Goal: Task Accomplishment & Management: Manage account settings

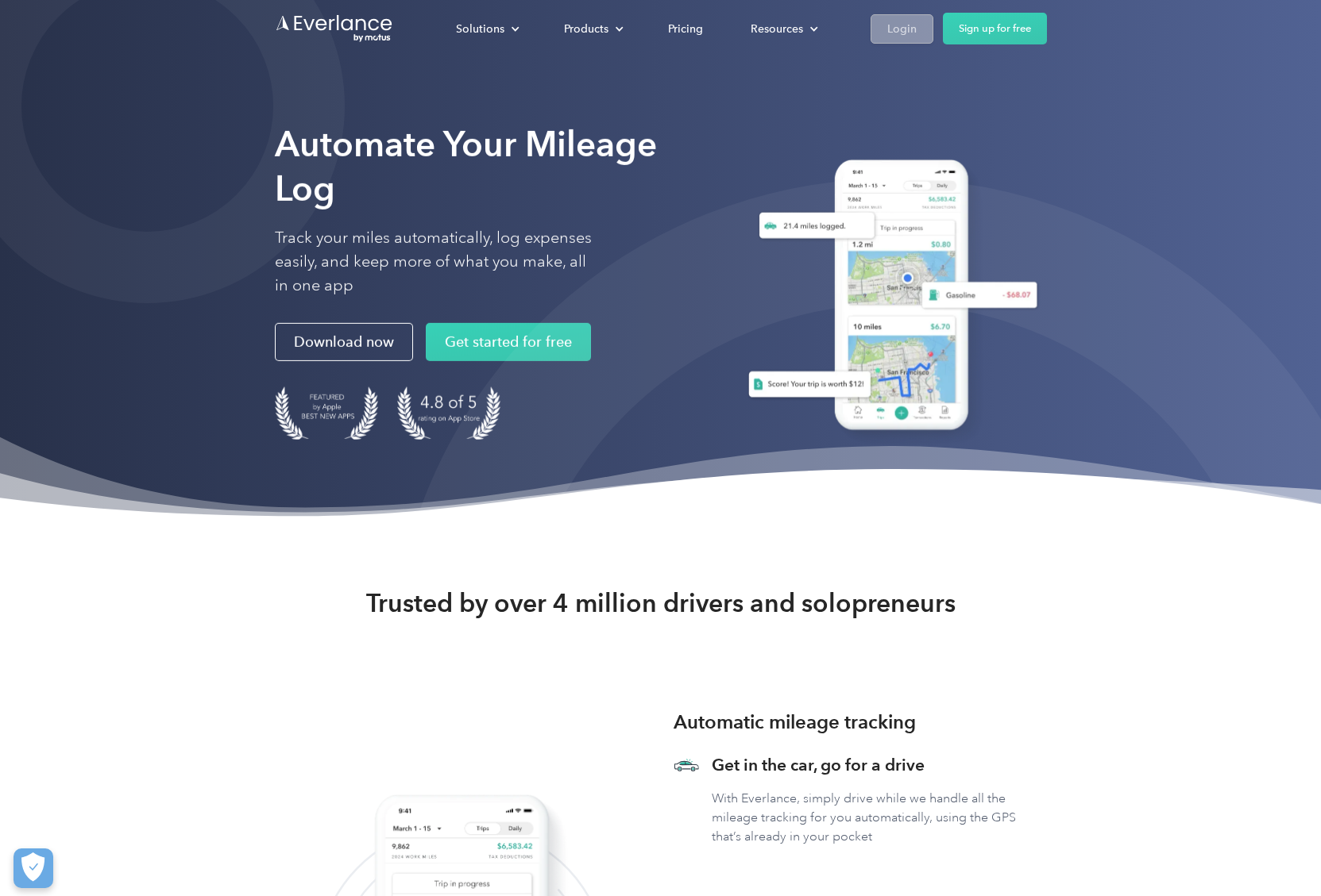
click at [882, 34] on link "Login" at bounding box center [902, 29] width 63 height 30
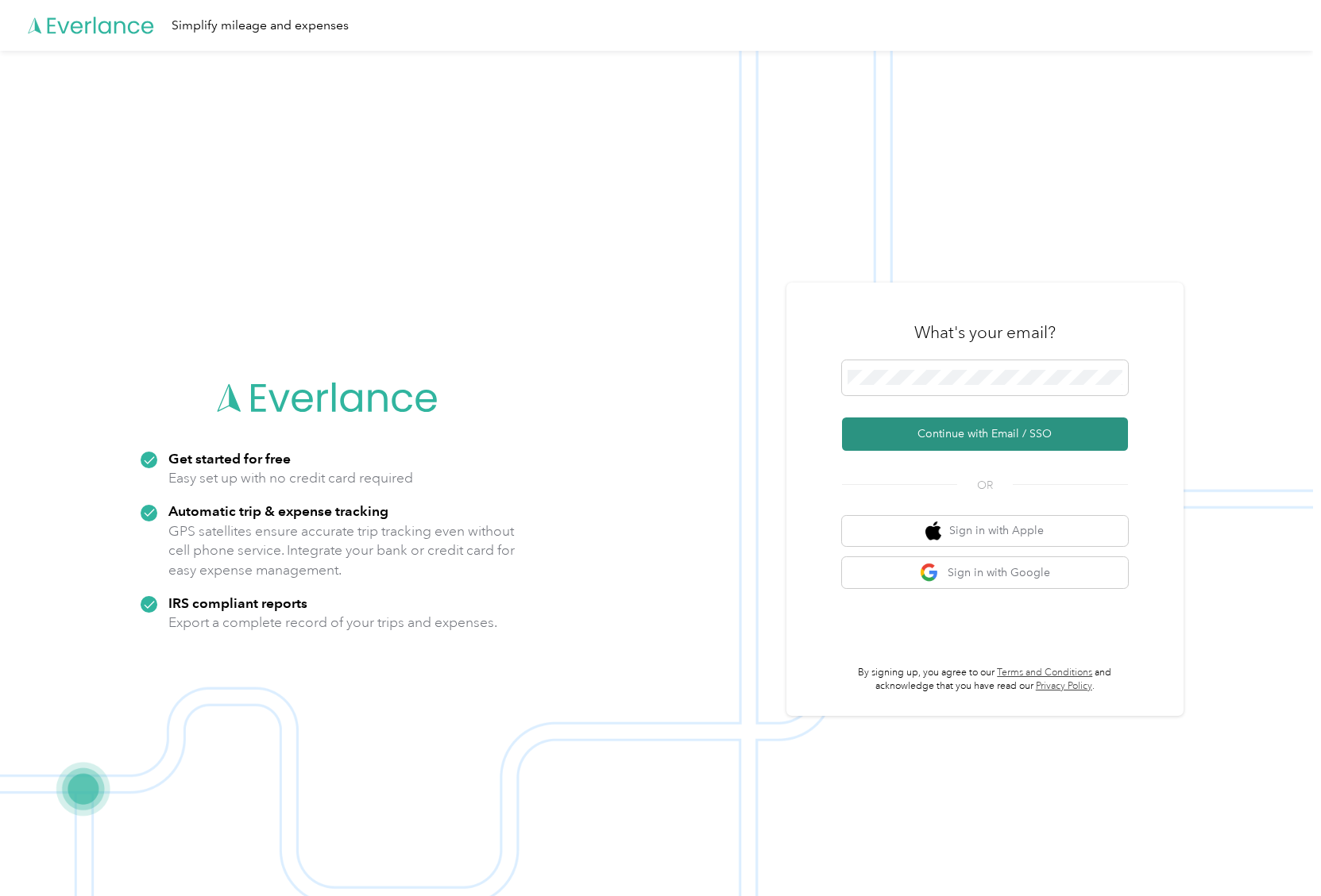
click at [973, 442] on button "Continue with Email / SSO" at bounding box center [985, 434] width 286 height 33
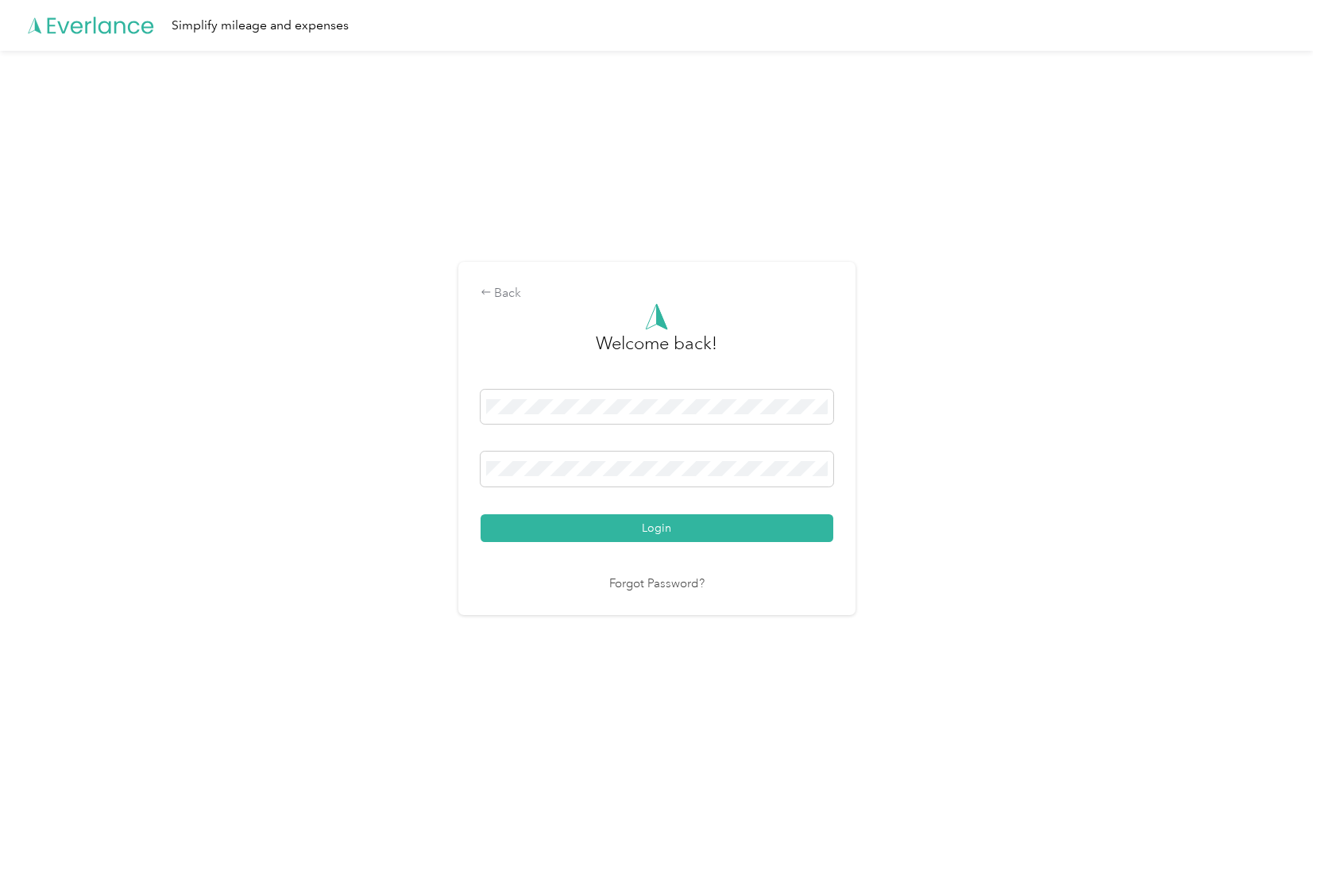
click at [660, 527] on button "Login" at bounding box center [656, 528] width 352 height 28
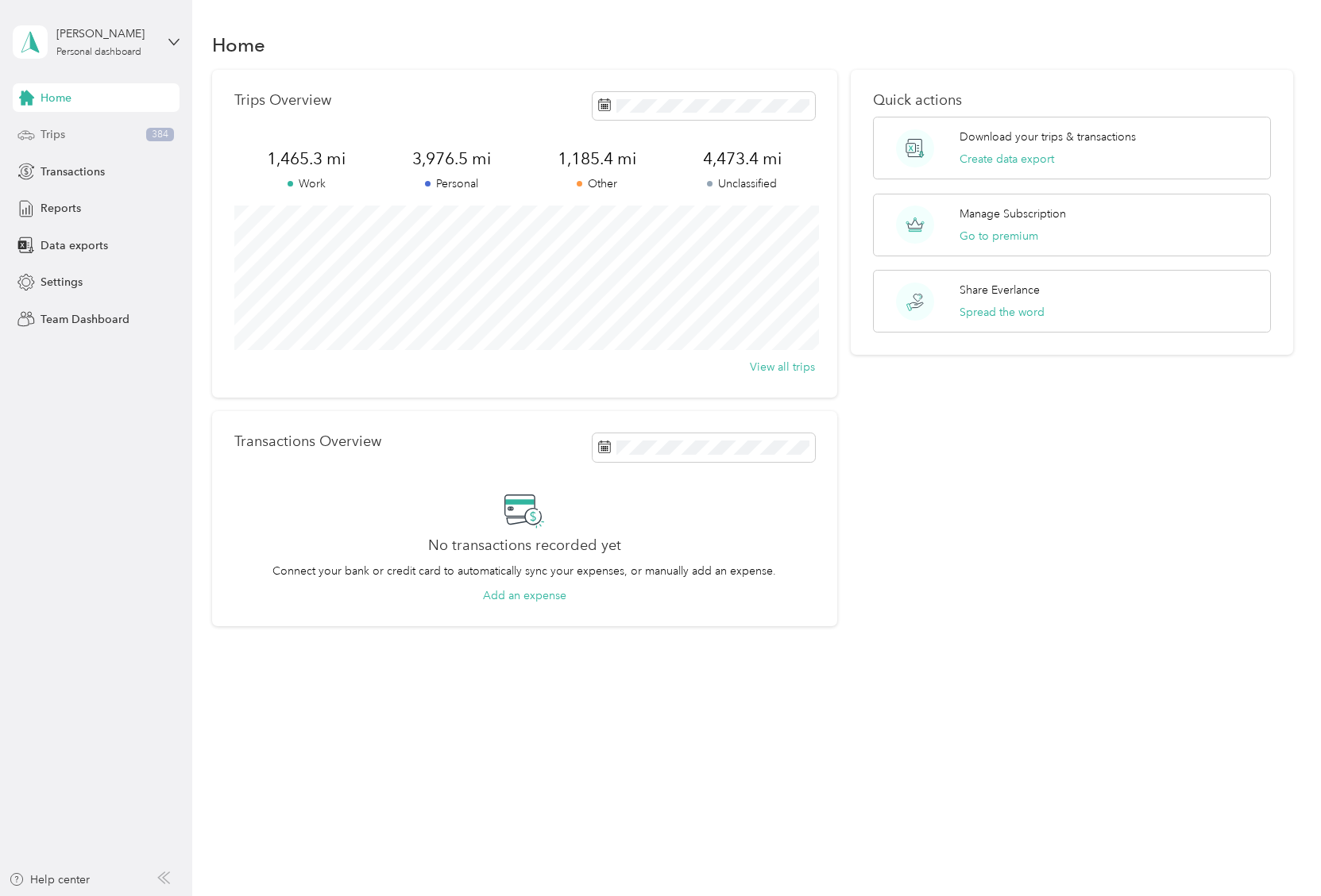
click at [72, 133] on div "Trips 384" at bounding box center [95, 135] width 167 height 29
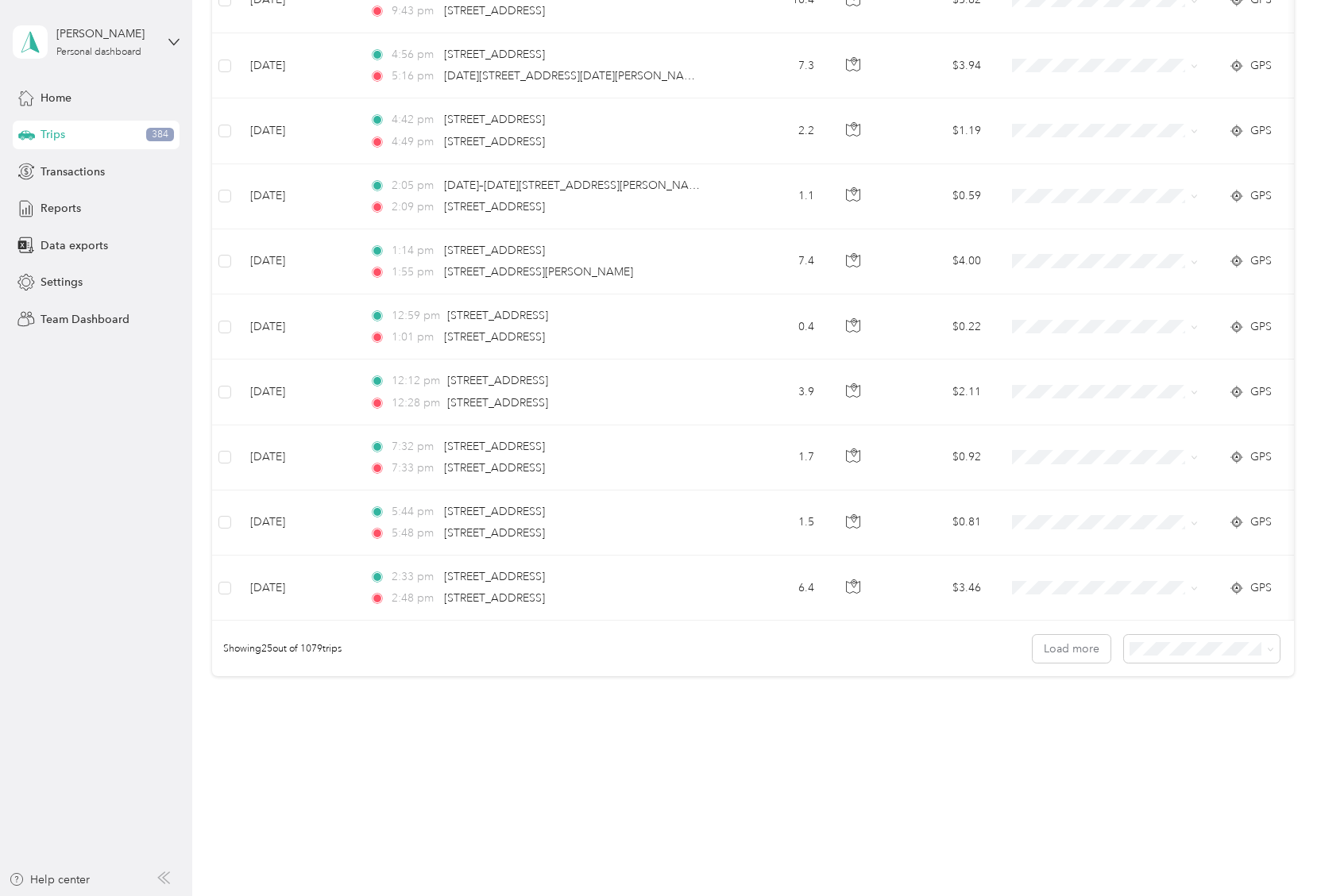
scroll to position [1282, 0]
click at [1273, 650] on icon at bounding box center [1269, 649] width 7 height 7
click at [1216, 727] on div "100 per load" at bounding box center [1206, 733] width 134 height 16
click at [1061, 647] on button "Load more" at bounding box center [1072, 649] width 78 height 28
click at [1081, 650] on button "Load more" at bounding box center [1072, 649] width 78 height 28
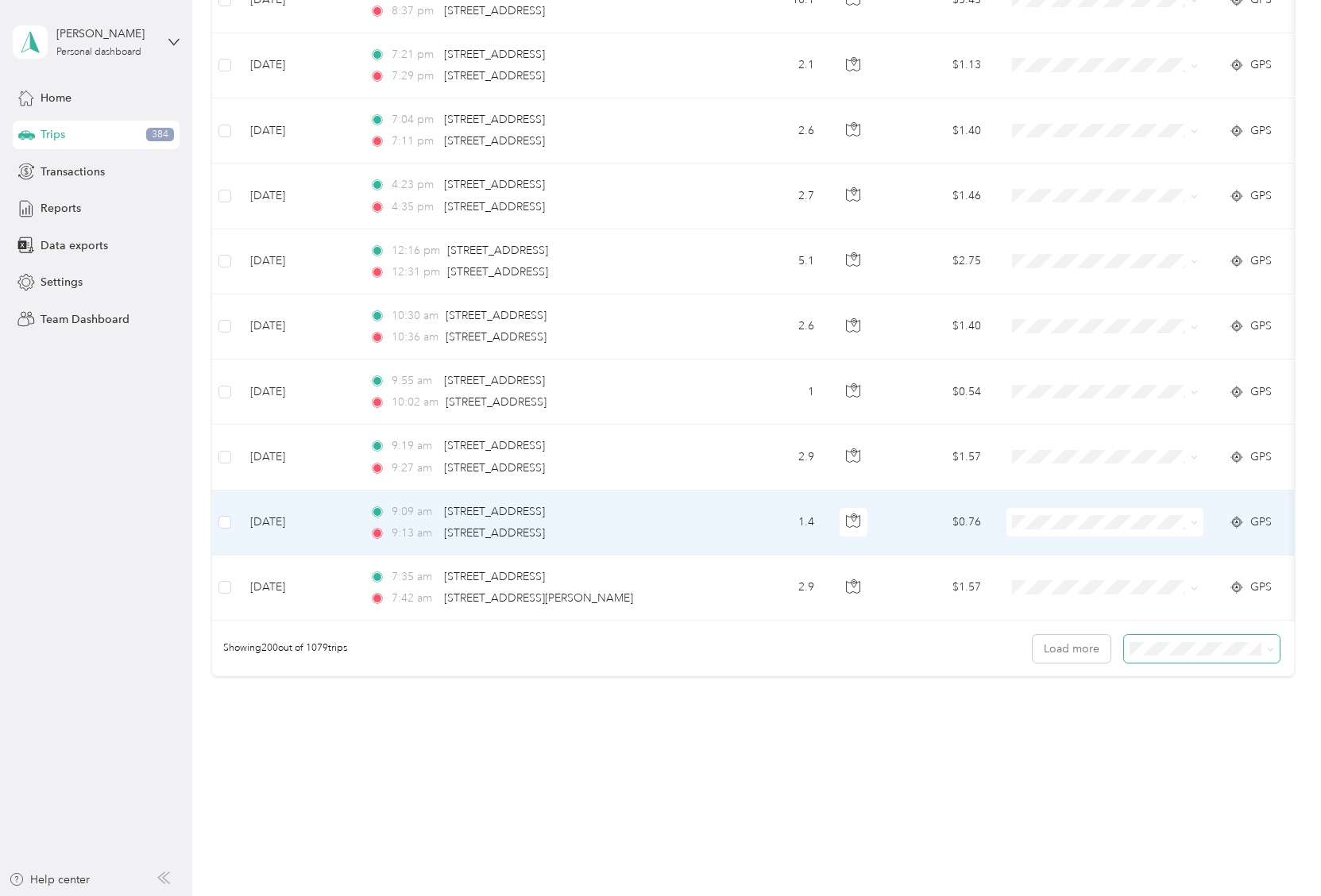
scroll to position [12709, 0]
